Goal: Task Accomplishment & Management: Manage account settings

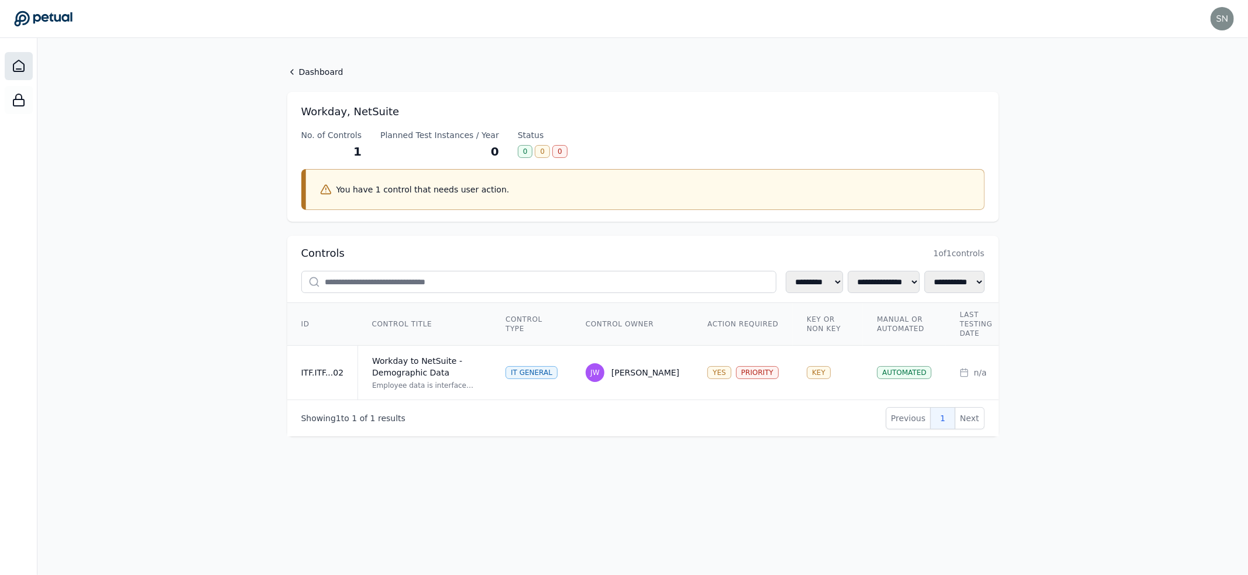
click at [22, 58] on div at bounding box center [19, 66] width 28 height 28
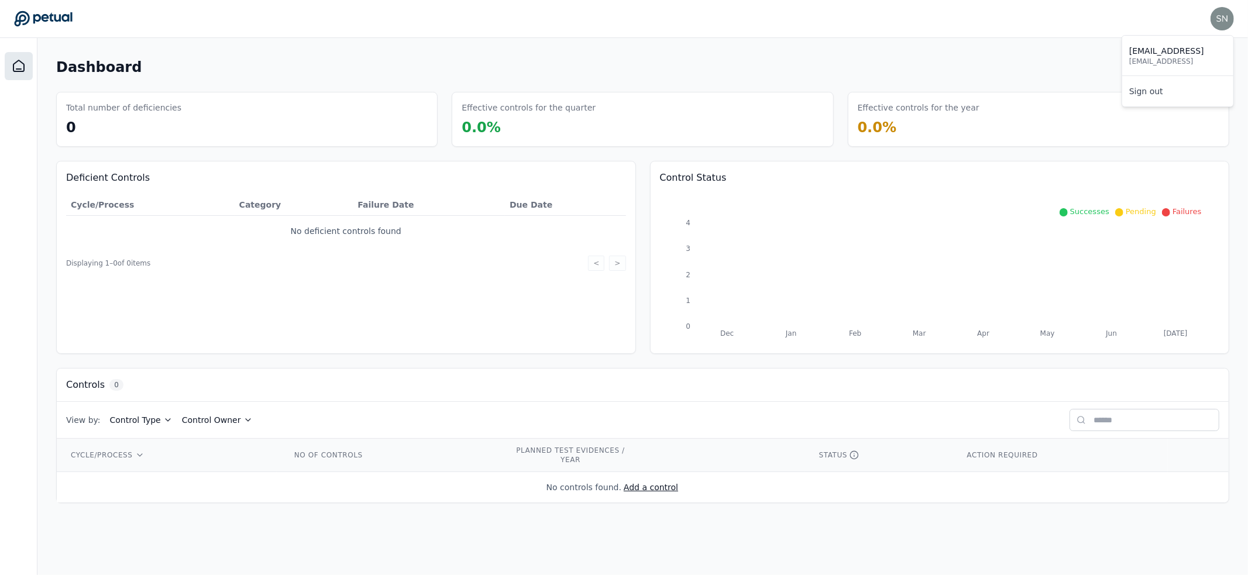
click at [1228, 15] on img at bounding box center [1222, 18] width 23 height 23
click at [1172, 90] on link "Sign out" at bounding box center [1177, 91] width 111 height 21
